Goal: Task Accomplishment & Management: Manage account settings

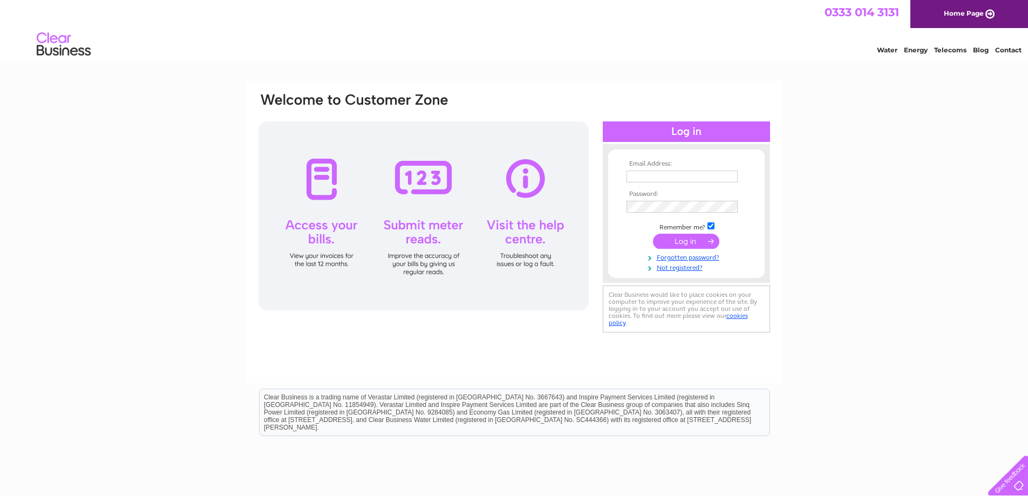
type input "[EMAIL_ADDRESS][DOMAIN_NAME]"
click at [700, 240] on input "submit" at bounding box center [686, 241] width 66 height 15
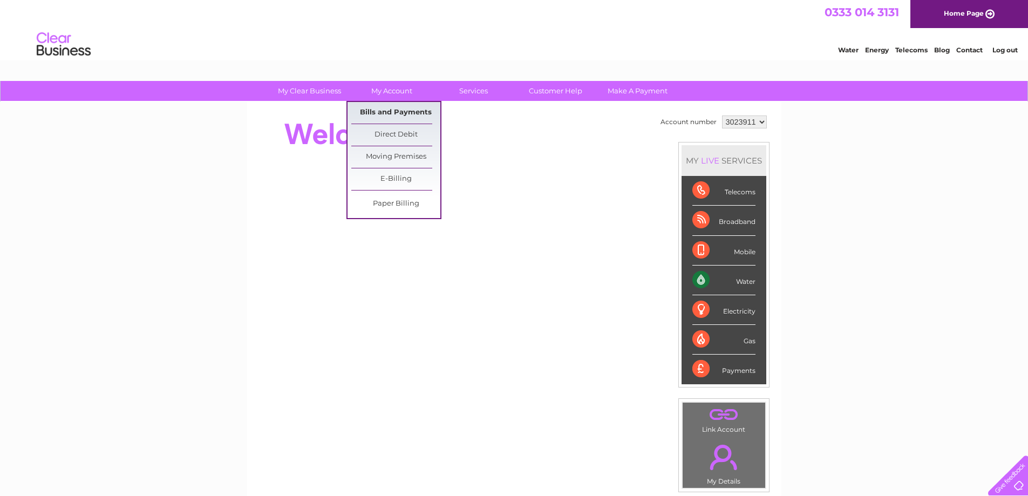
click at [381, 110] on link "Bills and Payments" at bounding box center [395, 113] width 89 height 22
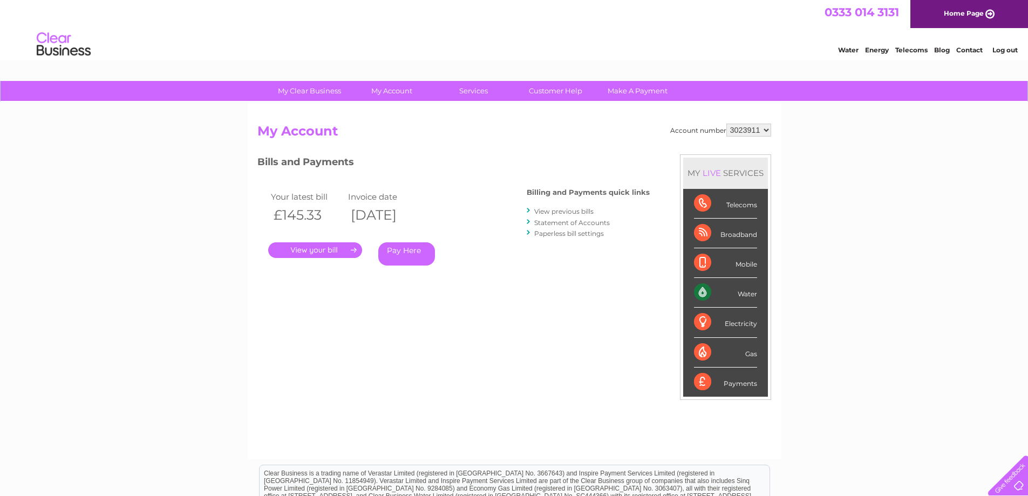
click at [325, 246] on link "." at bounding box center [315, 250] width 94 height 16
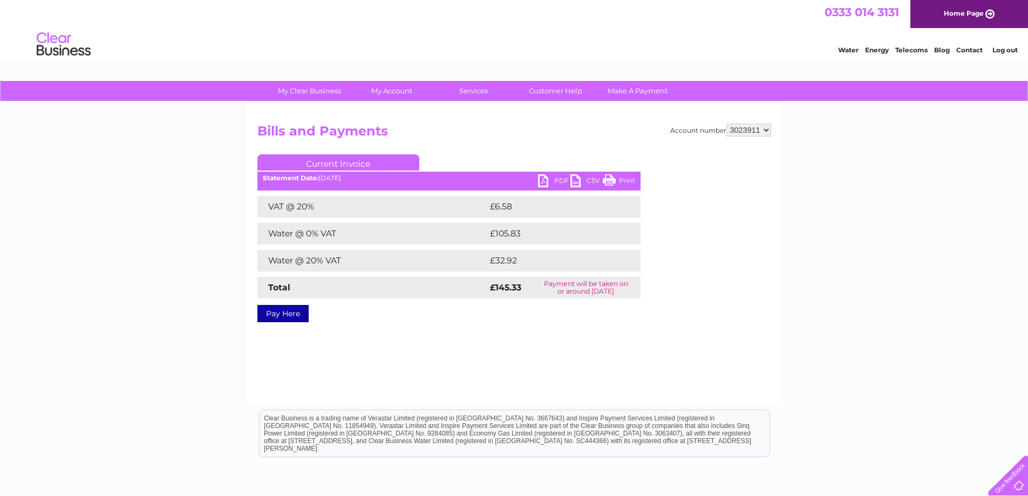
click at [551, 179] on link "PDF" at bounding box center [554, 182] width 32 height 16
